Goal: Find specific fact: Find specific fact

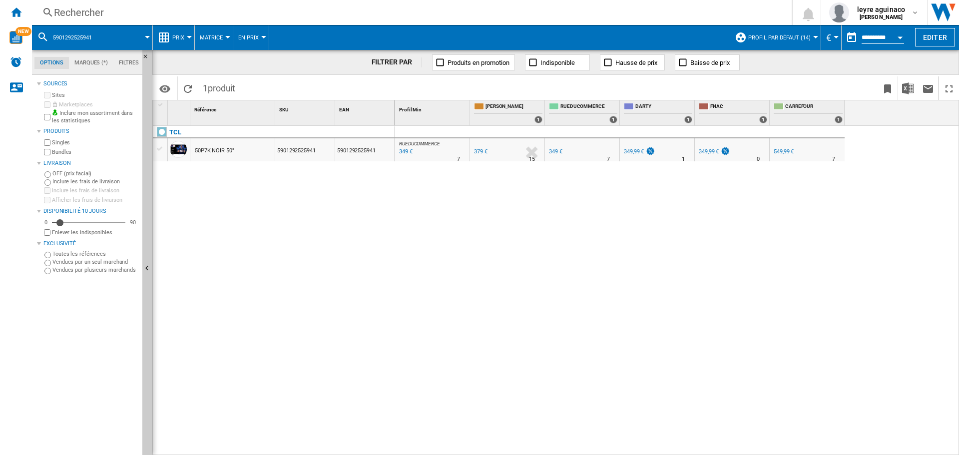
click at [282, 15] on div "Rechercher" at bounding box center [410, 12] width 712 height 14
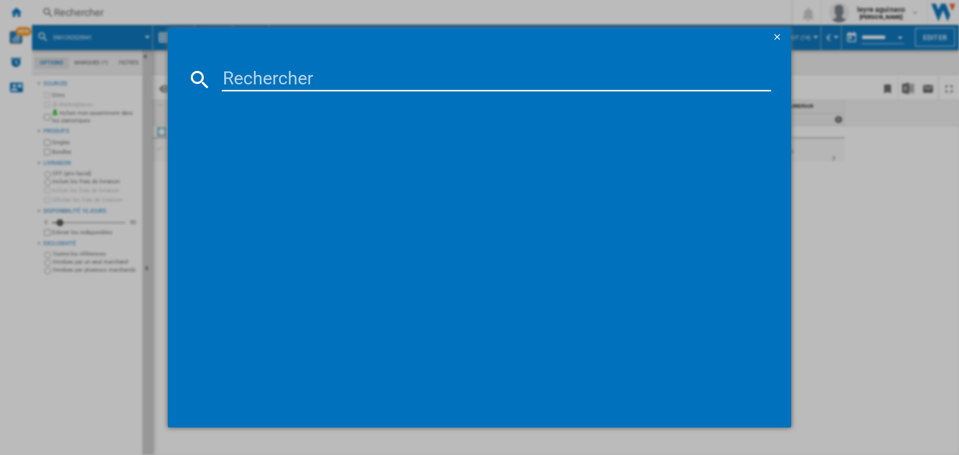
click at [287, 77] on input at bounding box center [496, 79] width 549 height 24
type input "8806096345863"
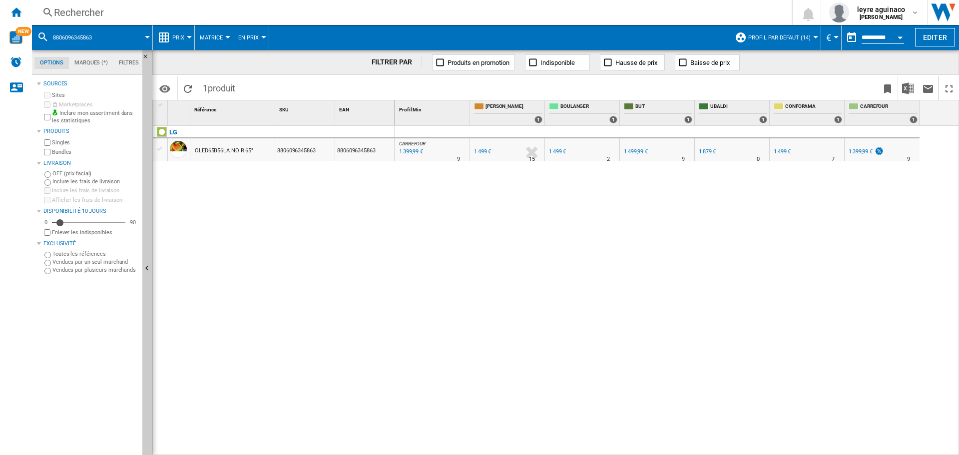
click at [408, 151] on div "1 399,99 €" at bounding box center [410, 152] width 25 height 10
click at [306, 17] on div "Rechercher" at bounding box center [410, 12] width 712 height 14
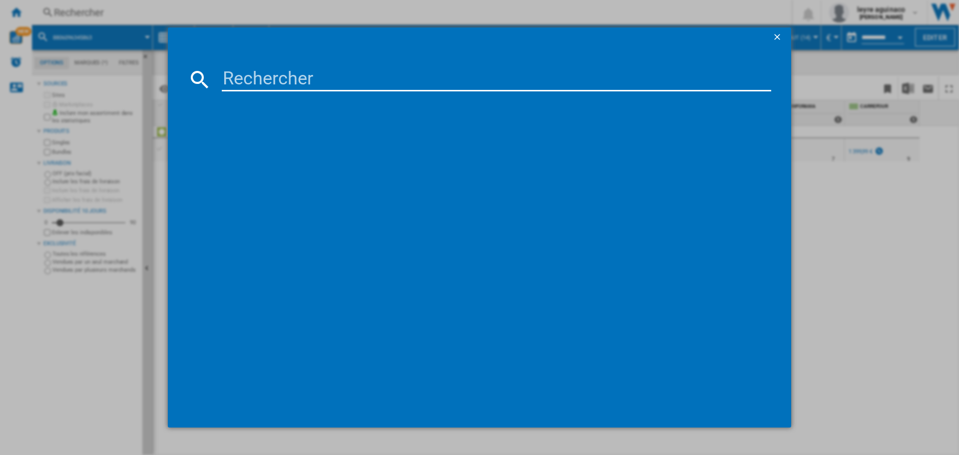
click at [307, 83] on input at bounding box center [496, 79] width 549 height 24
type input "55PUS8600"
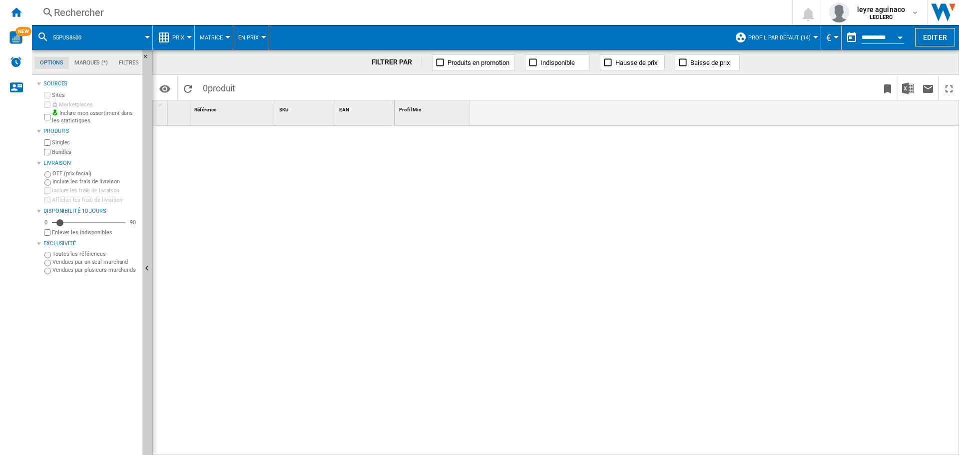
click at [369, 14] on div "Rechercher" at bounding box center [410, 12] width 712 height 14
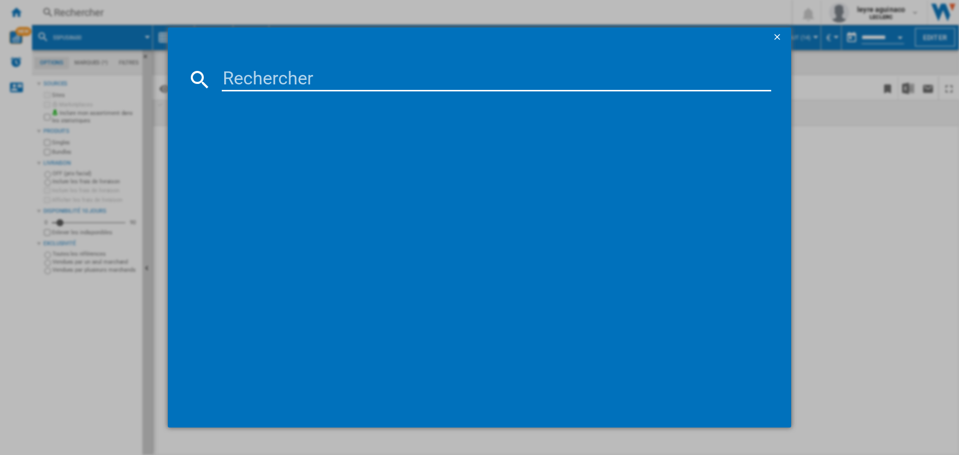
click at [371, 74] on input at bounding box center [496, 79] width 549 height 24
paste input "55PUS8600"
type input "55PUS8600"
